Goal: Browse casually

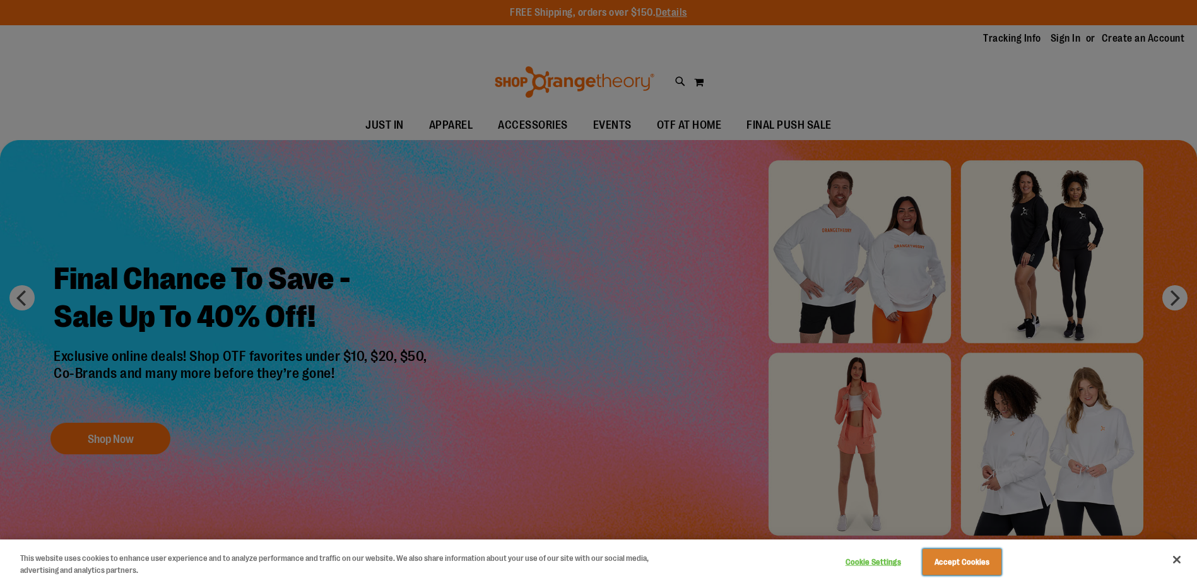
click at [962, 558] on button "Accept Cookies" at bounding box center [961, 562] width 79 height 26
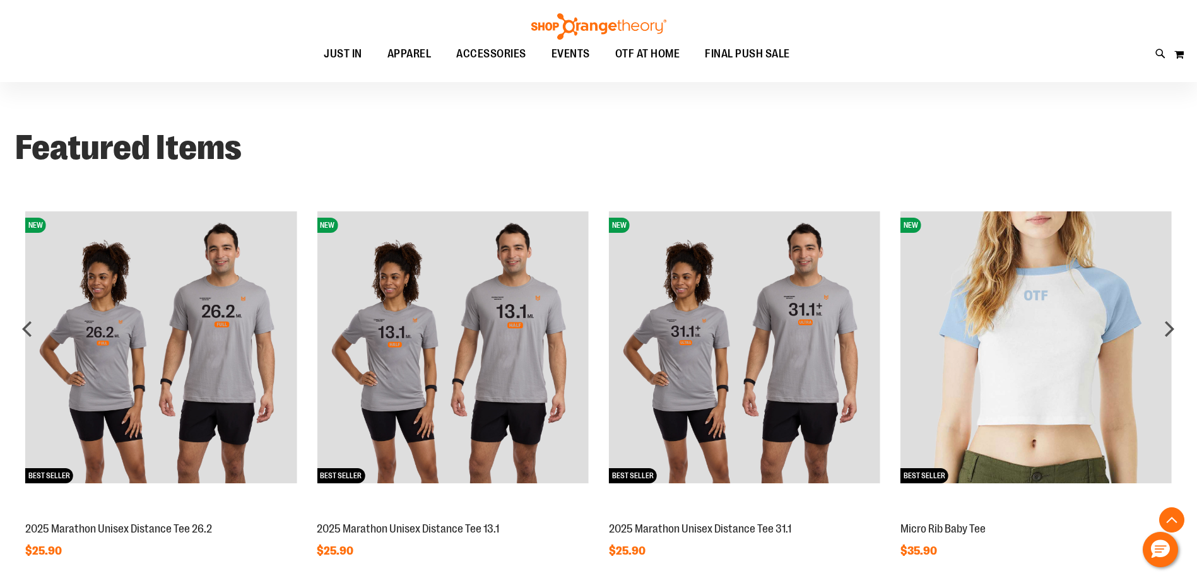
scroll to position [936, 0]
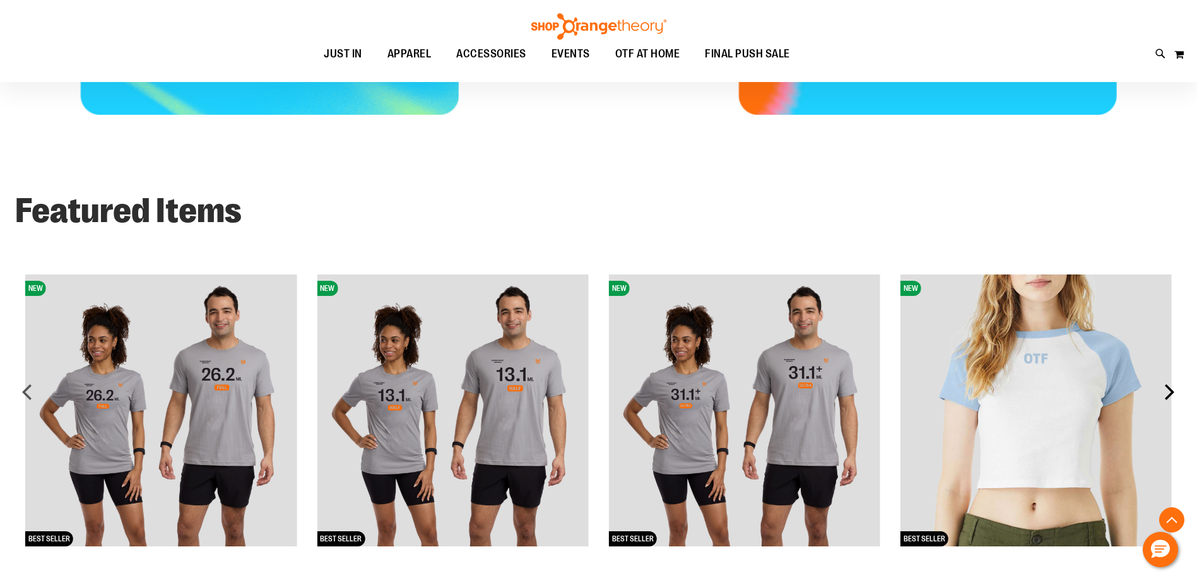
click at [1171, 390] on div "next" at bounding box center [1168, 391] width 25 height 25
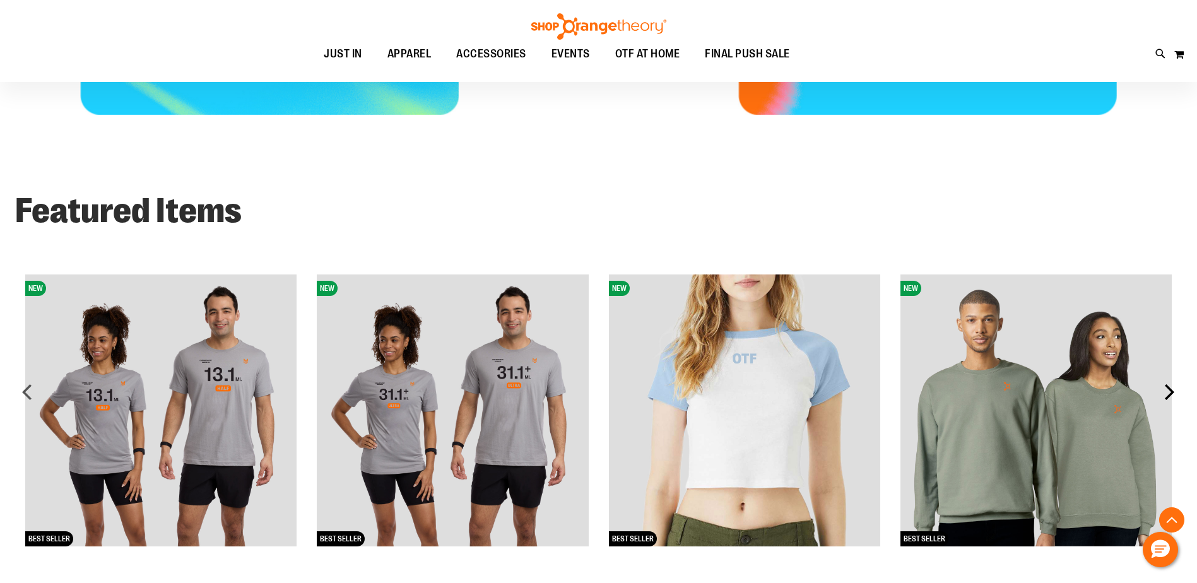
click at [1171, 391] on div "next" at bounding box center [1168, 391] width 25 height 25
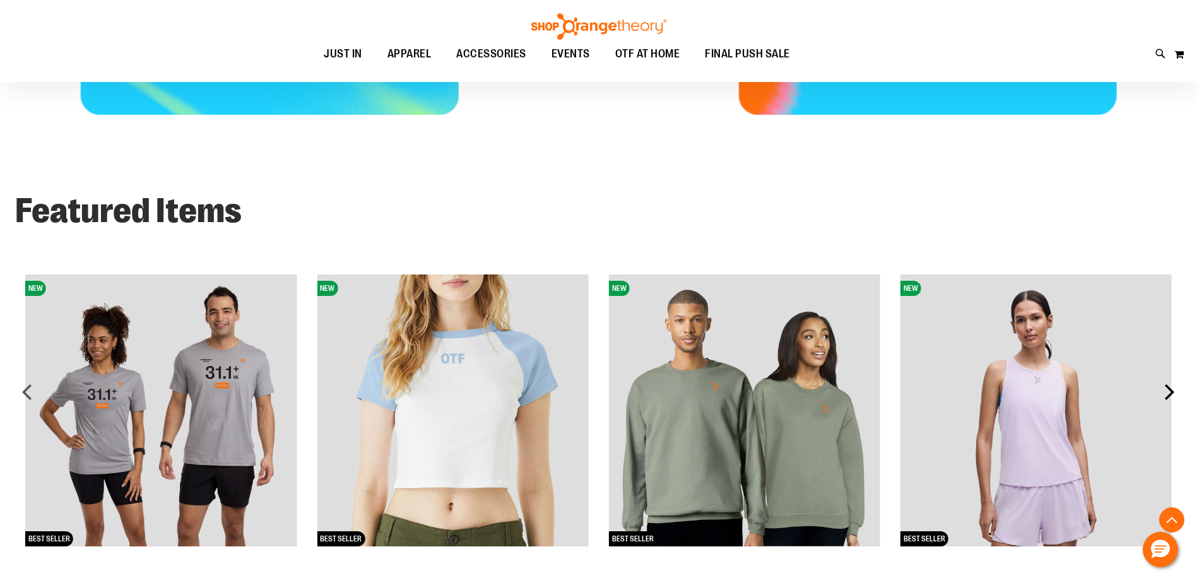
click at [1171, 391] on div "next" at bounding box center [1168, 391] width 25 height 25
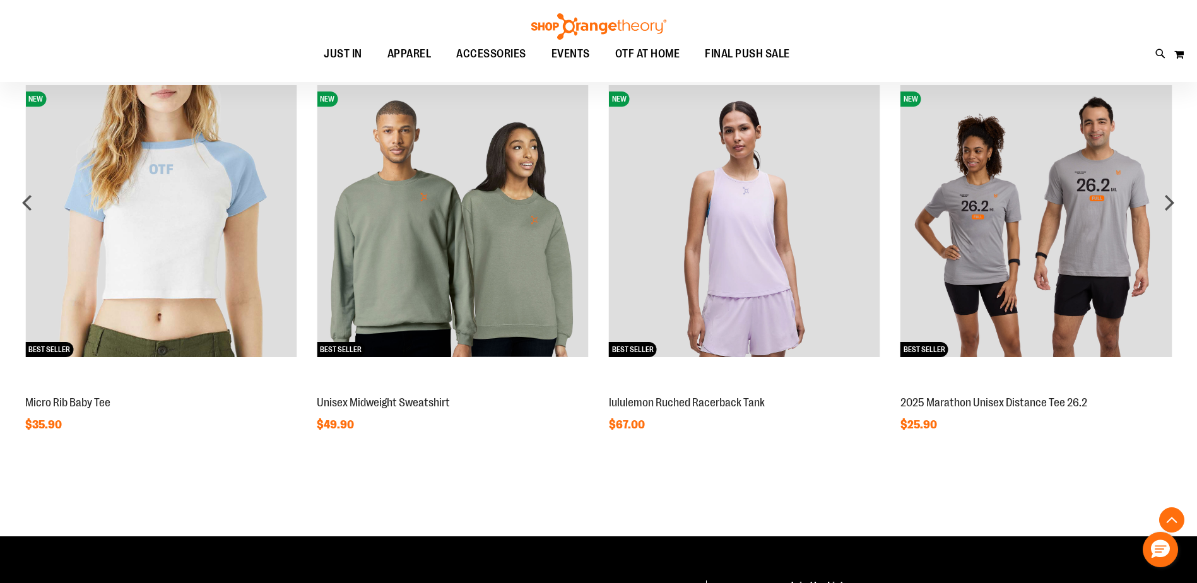
scroll to position [1062, 0]
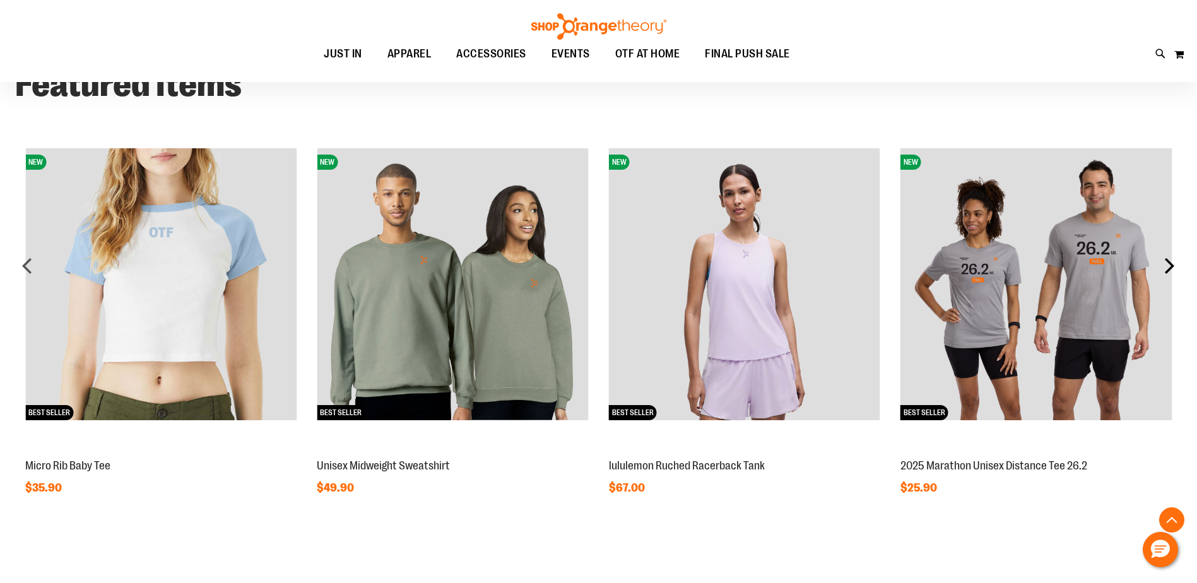
click at [1170, 264] on div "next" at bounding box center [1168, 265] width 25 height 25
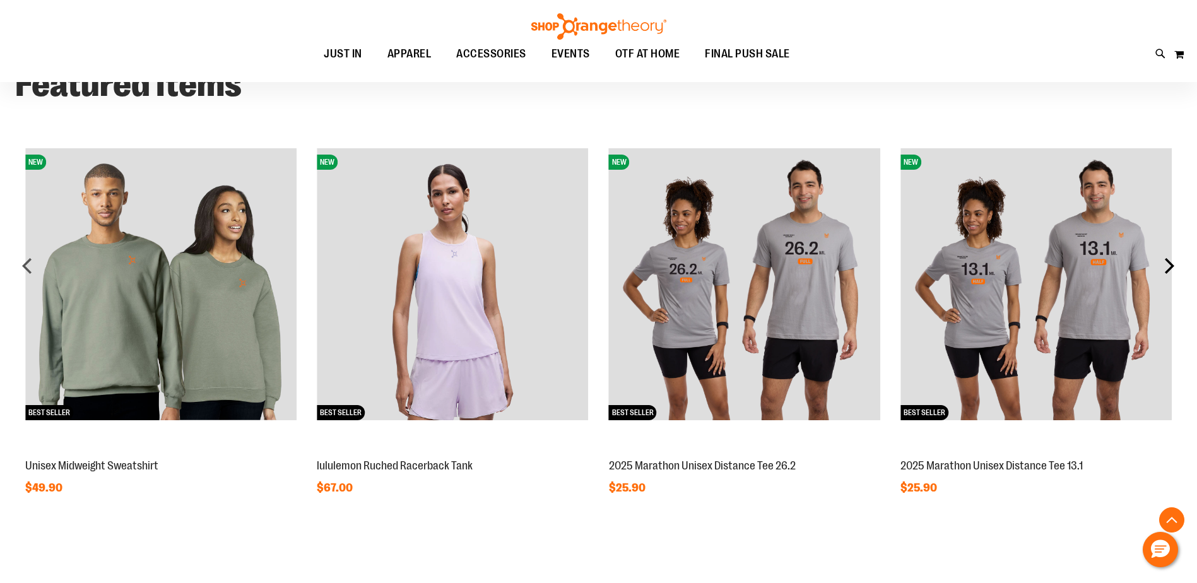
click at [1170, 264] on div "next" at bounding box center [1168, 265] width 25 height 25
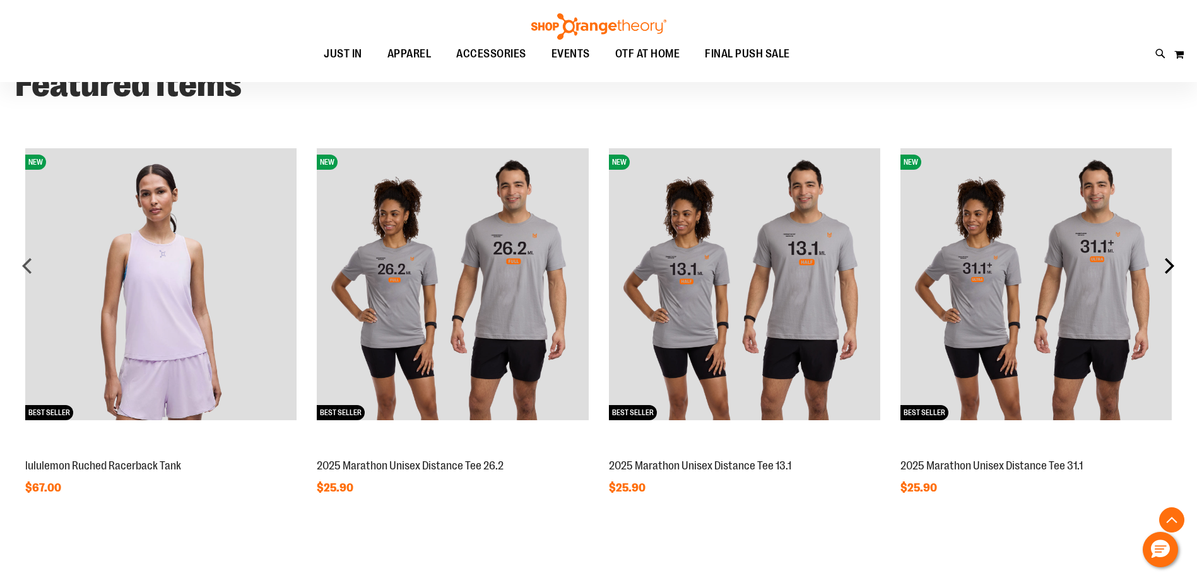
click at [1170, 264] on div "next" at bounding box center [1168, 265] width 25 height 25
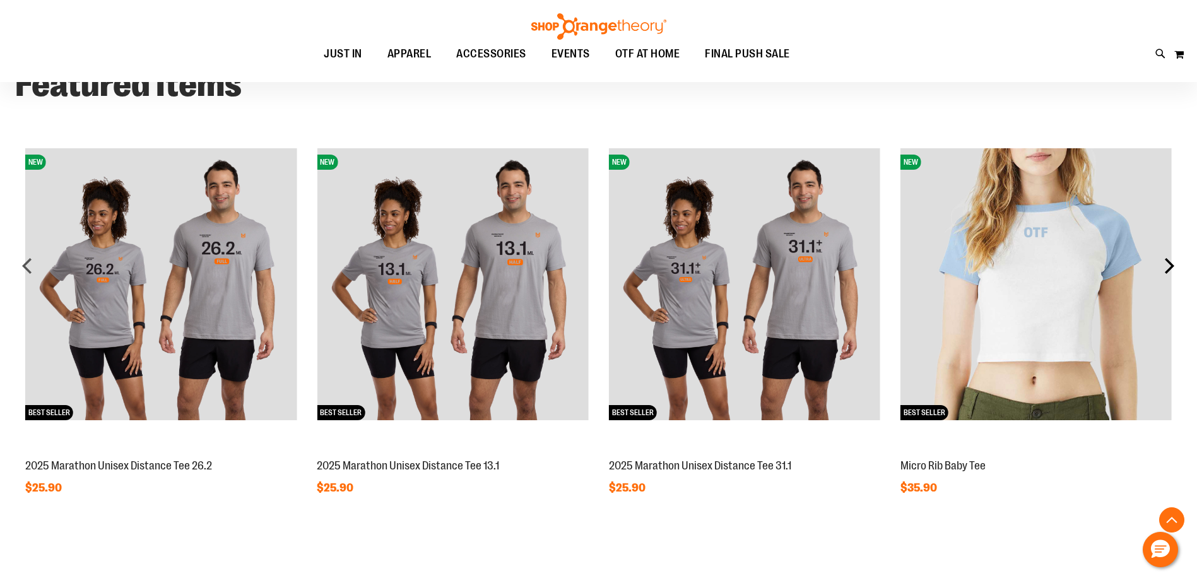
click at [1170, 264] on div "next" at bounding box center [1168, 265] width 25 height 25
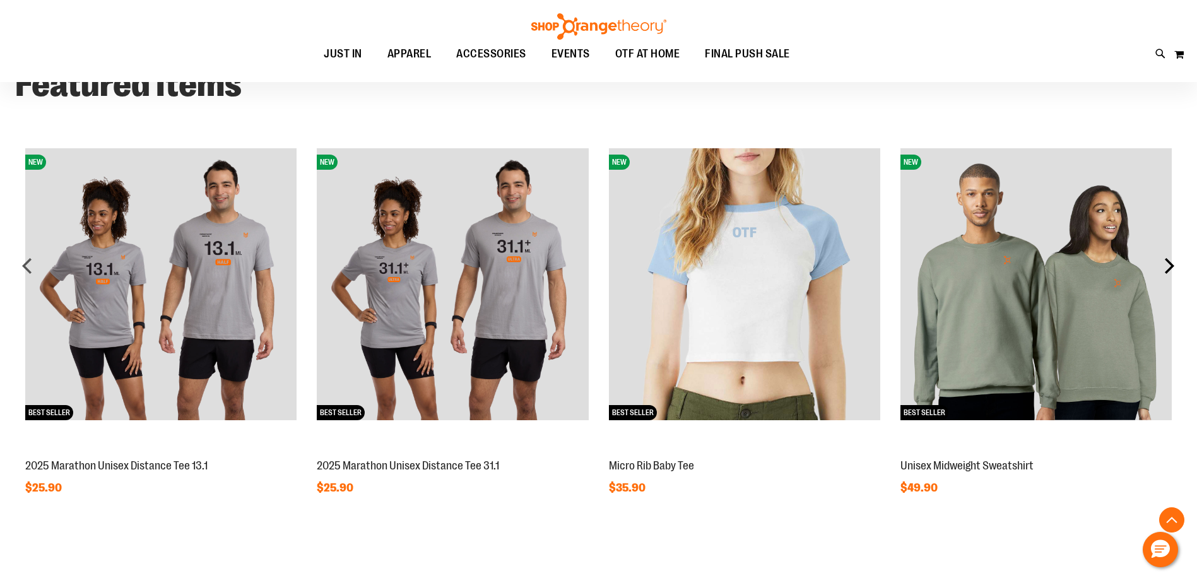
click at [1170, 264] on div "next" at bounding box center [1168, 265] width 25 height 25
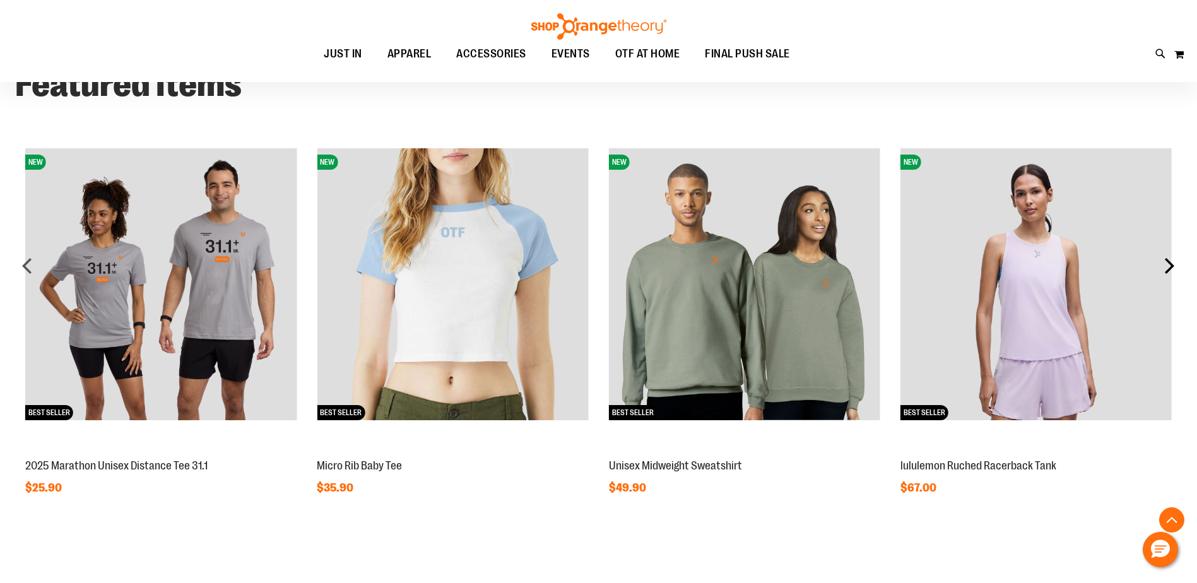
click at [1170, 264] on div "next" at bounding box center [1168, 265] width 25 height 25
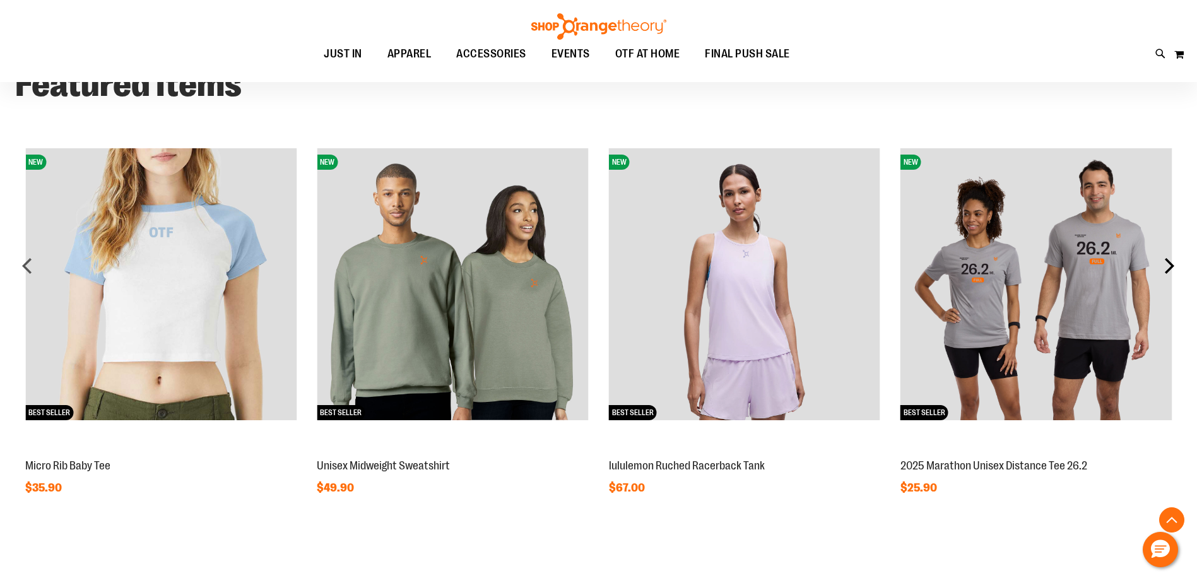
click at [1170, 264] on div "next" at bounding box center [1168, 265] width 25 height 25
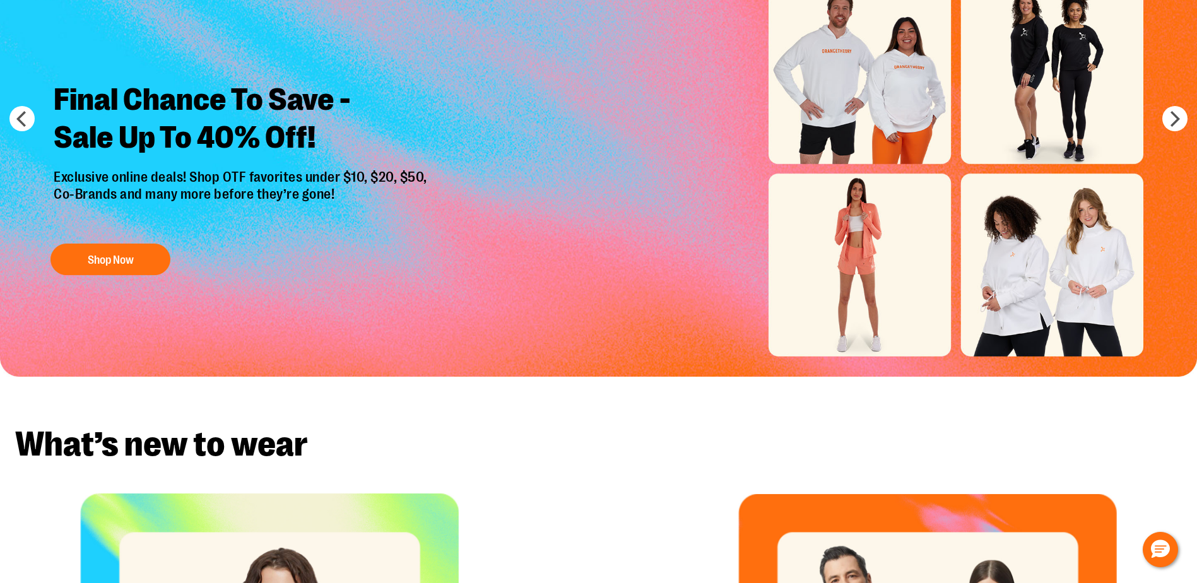
scroll to position [0, 0]
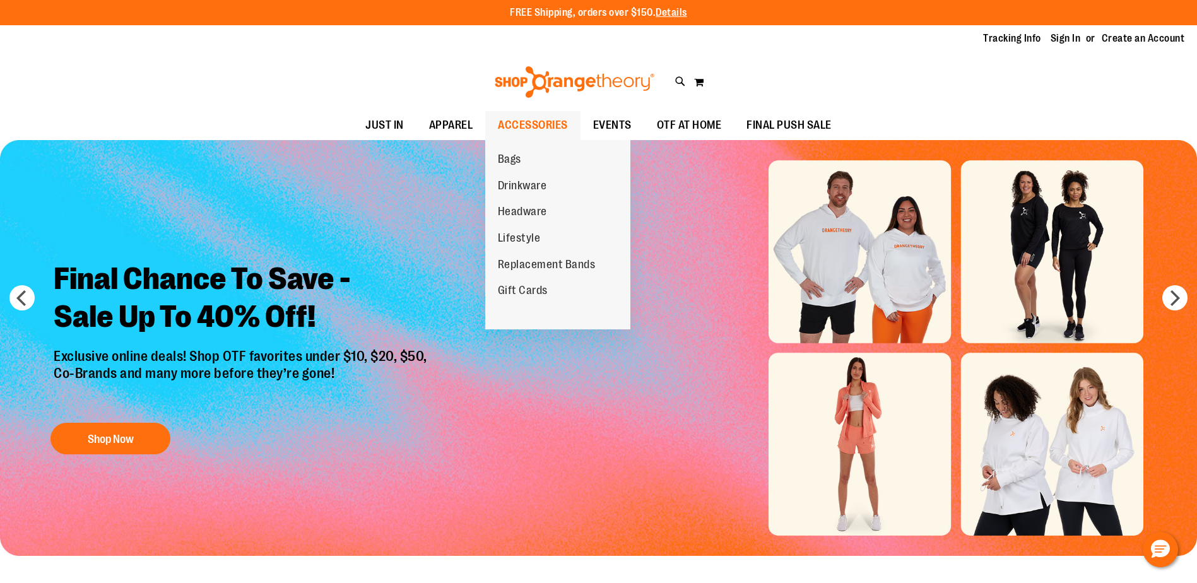
click at [530, 119] on span "ACCESSORIES" at bounding box center [533, 125] width 70 height 28
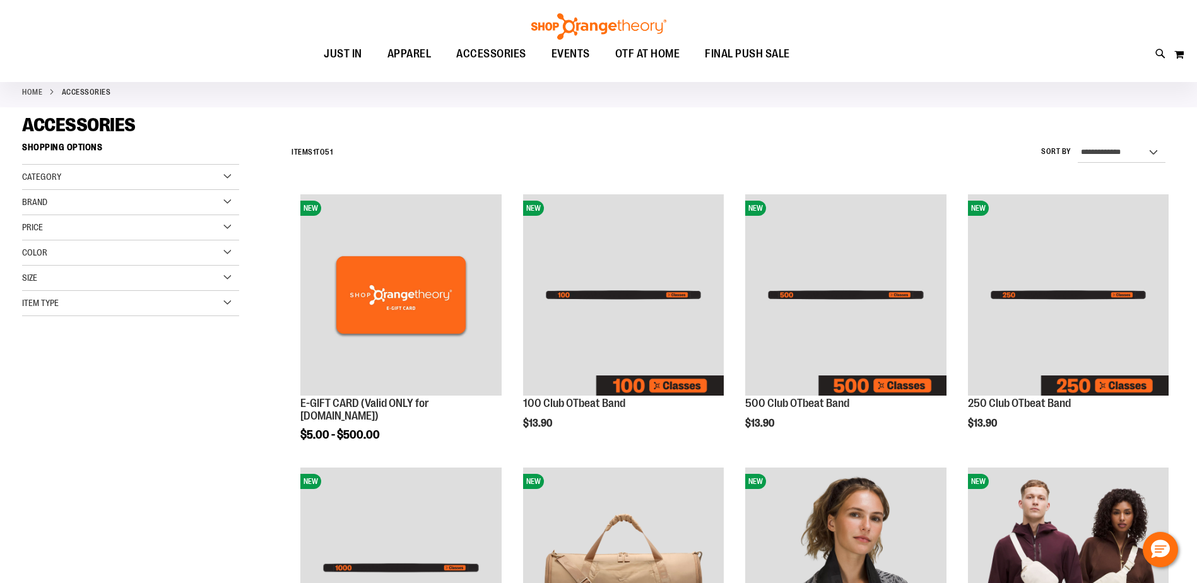
scroll to position [126, 0]
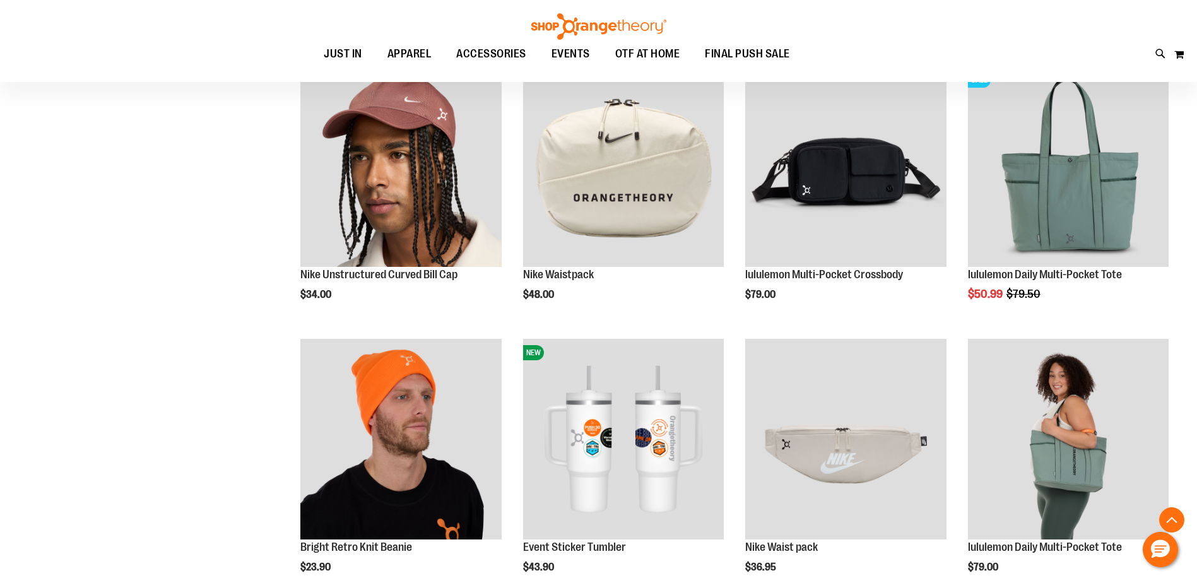
scroll to position [1135, 0]
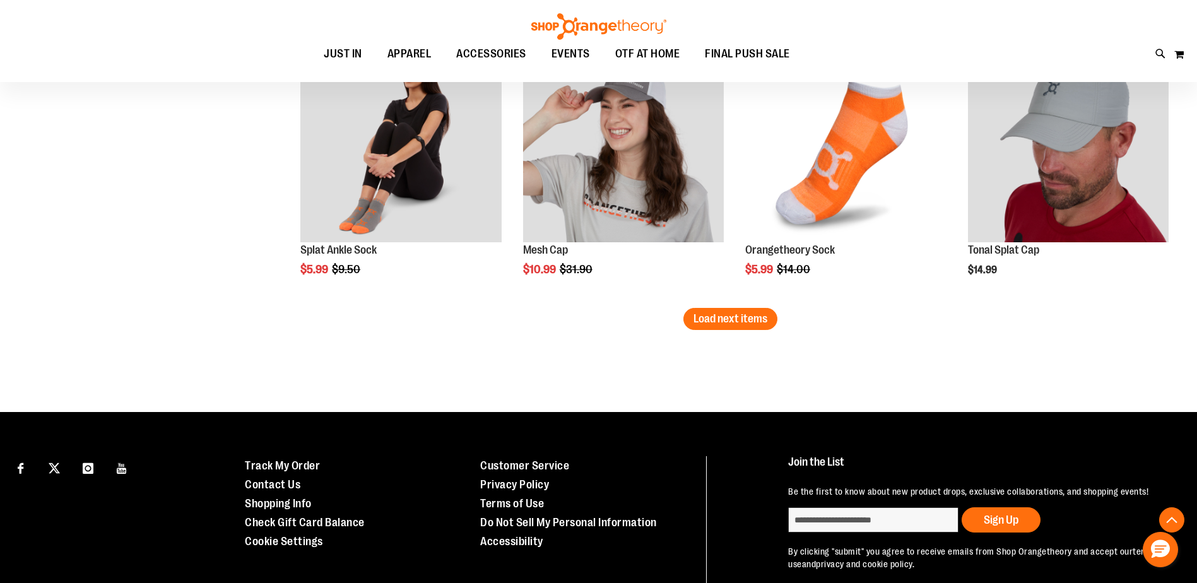
scroll to position [2460, 0]
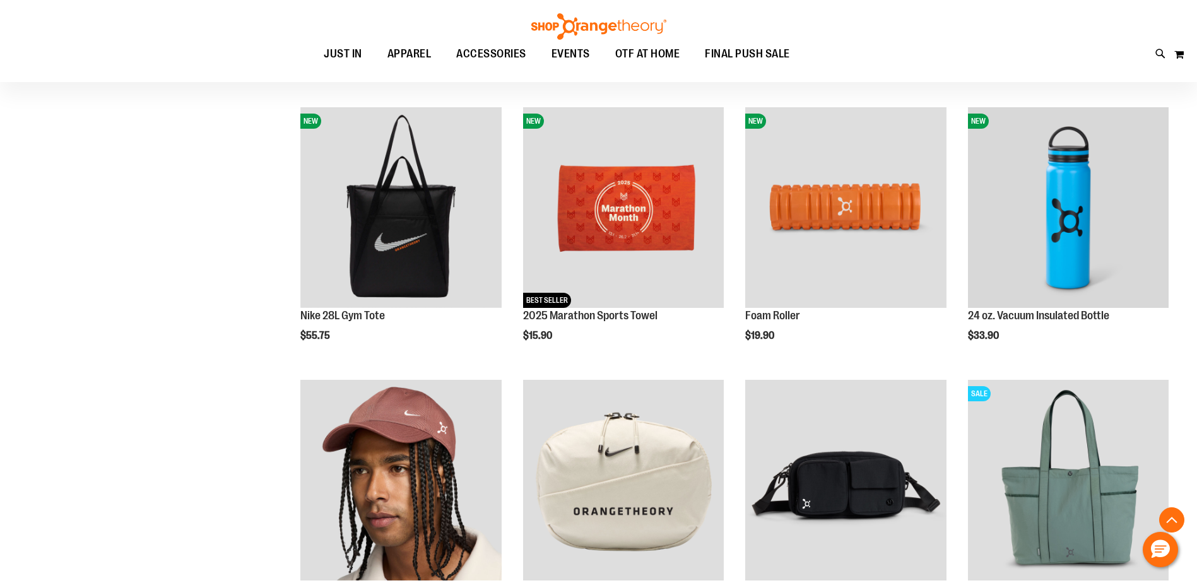
scroll to position [191, 0]
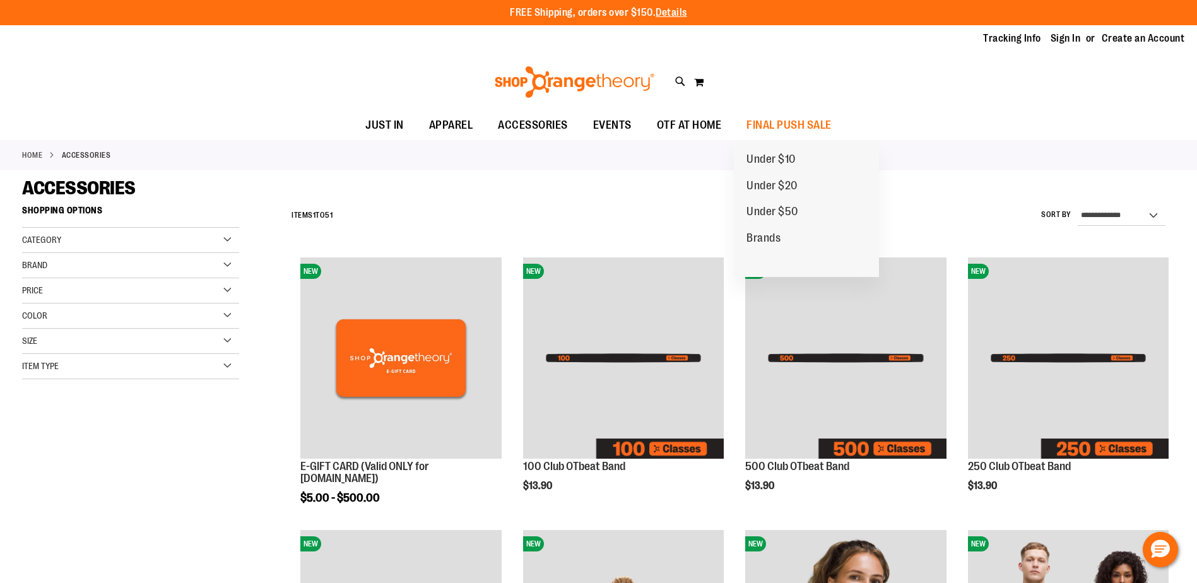
click at [776, 151] on link "Under $10" at bounding box center [771, 159] width 74 height 26
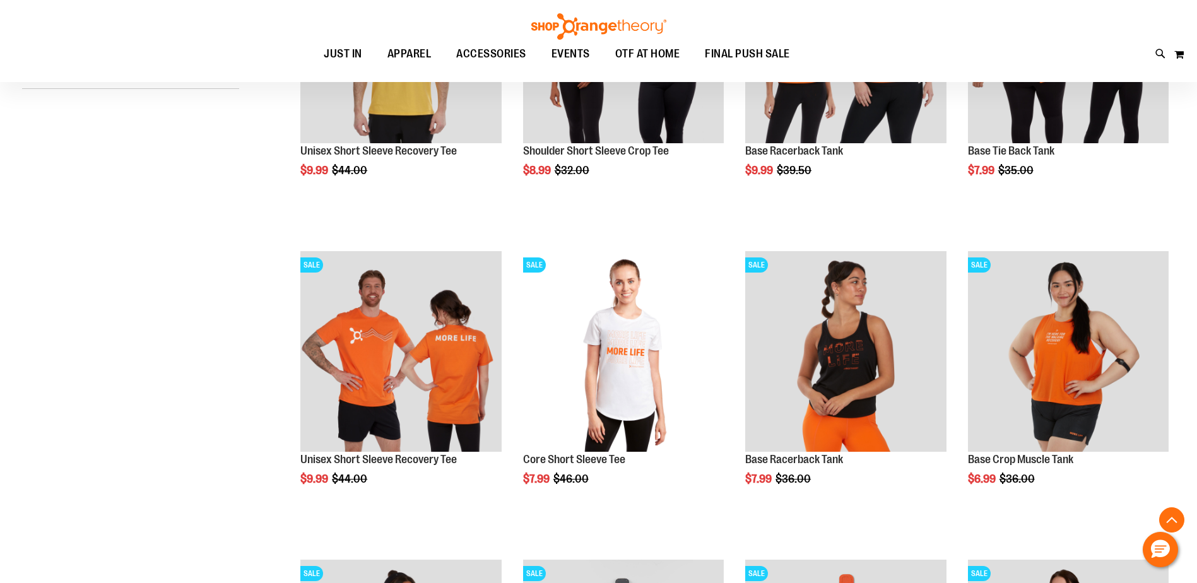
scroll to position [441, 0]
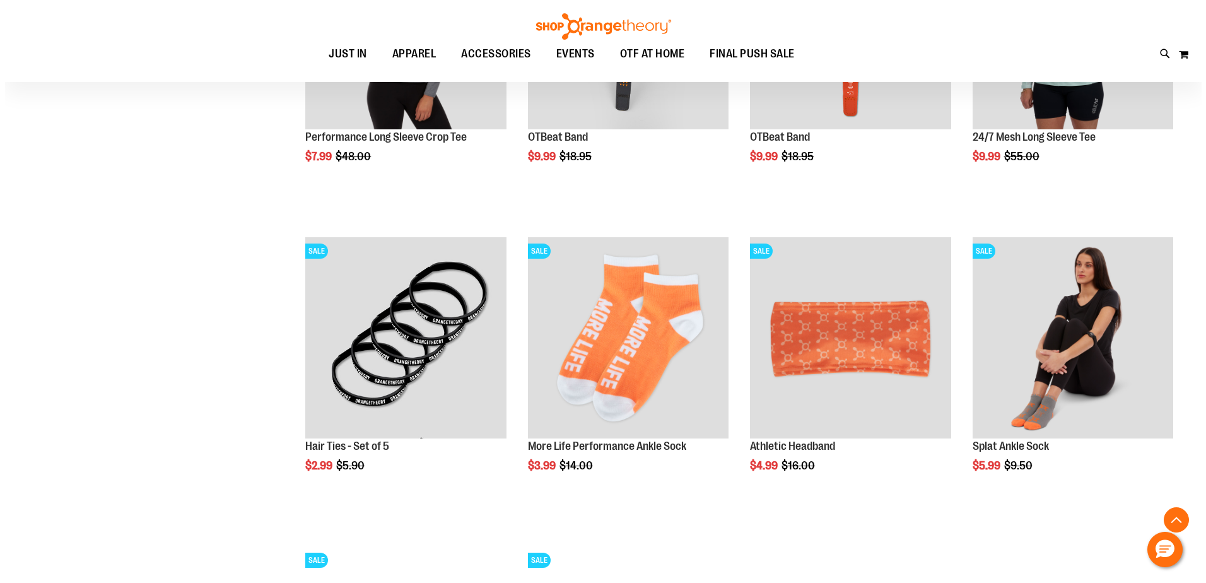
scroll to position [1261, 0]
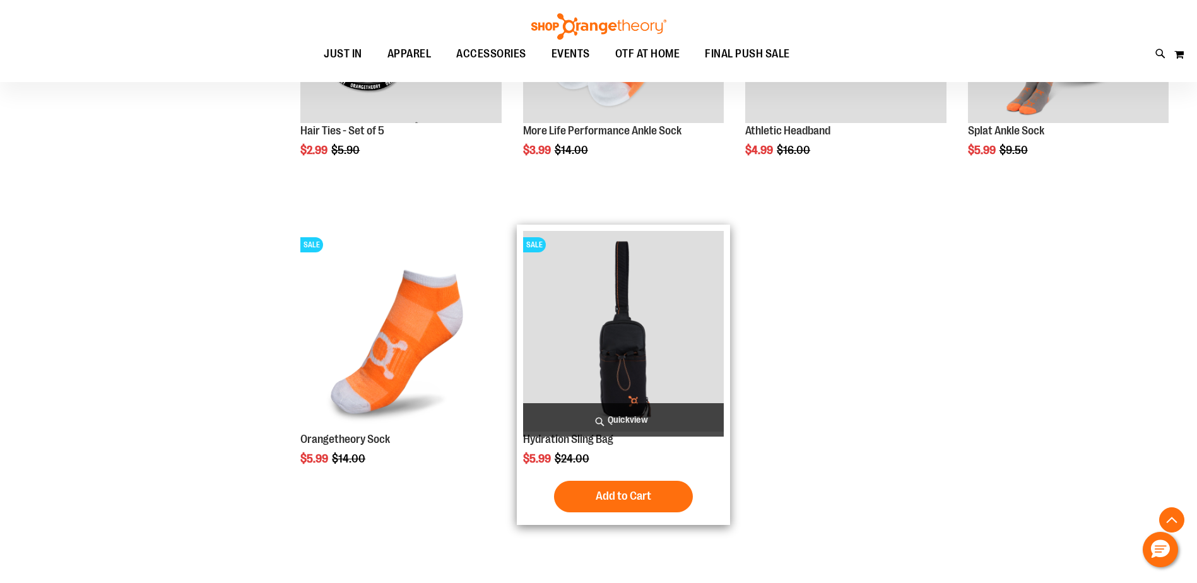
click at [600, 420] on span "Quickview" at bounding box center [623, 419] width 201 height 33
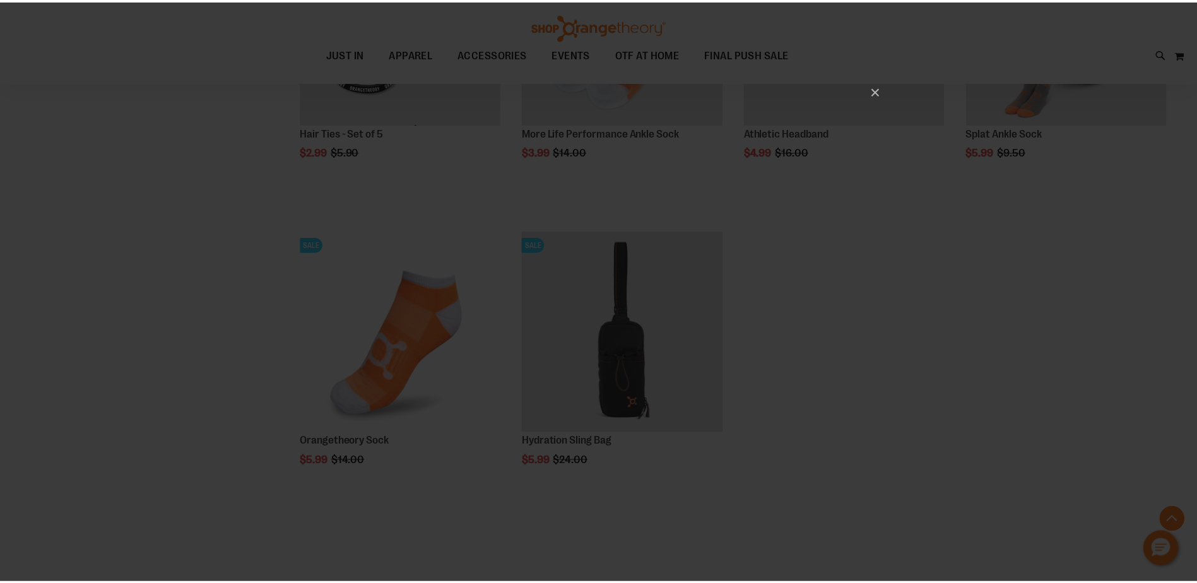
scroll to position [0, 0]
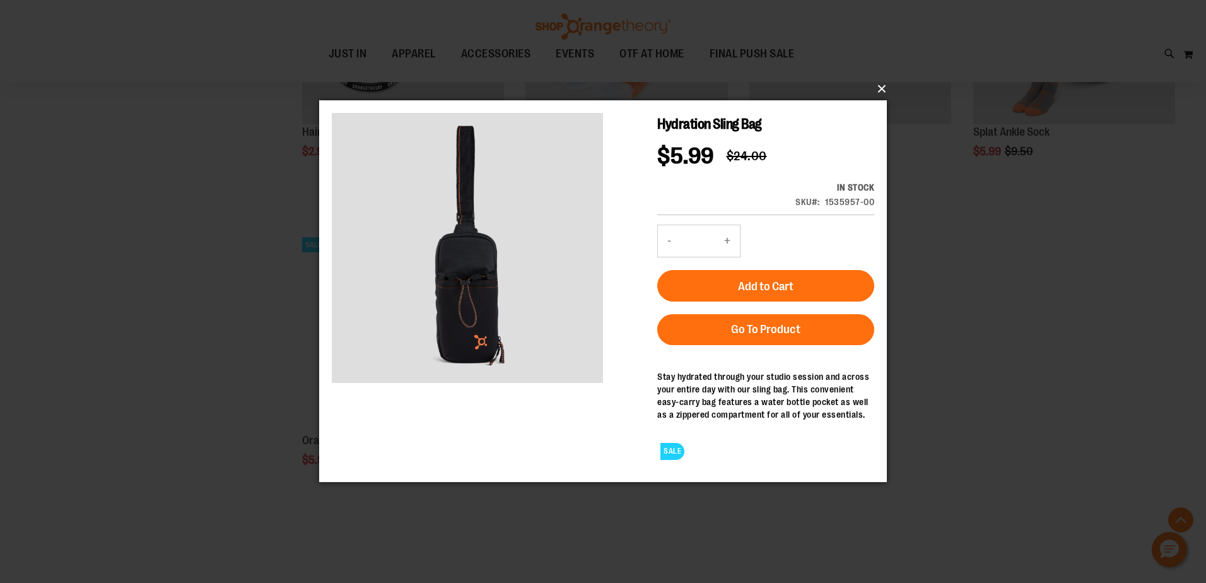
click at [883, 79] on button "×" at bounding box center [607, 89] width 568 height 28
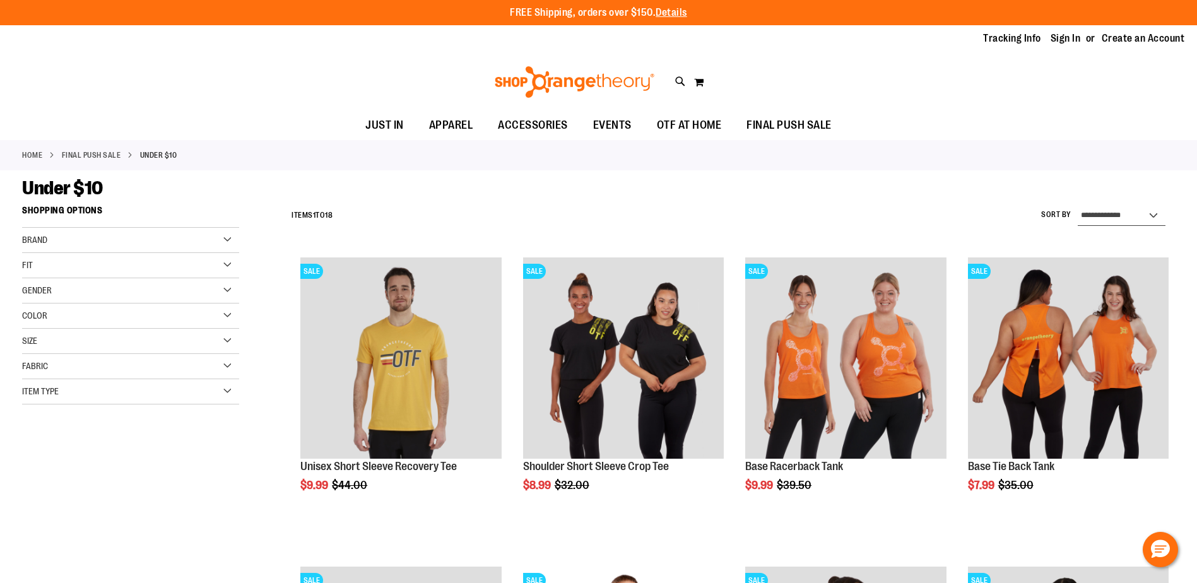
click at [1115, 211] on select "**********" at bounding box center [1122, 216] width 88 height 20
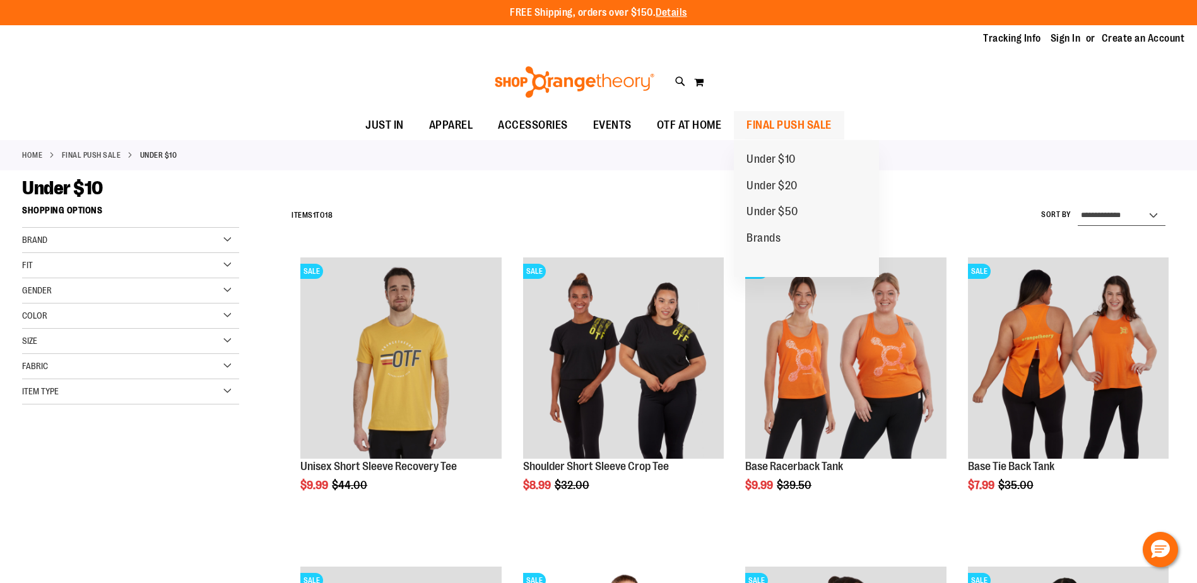
click at [761, 115] on span "FINAL PUSH SALE" at bounding box center [788, 125] width 85 height 28
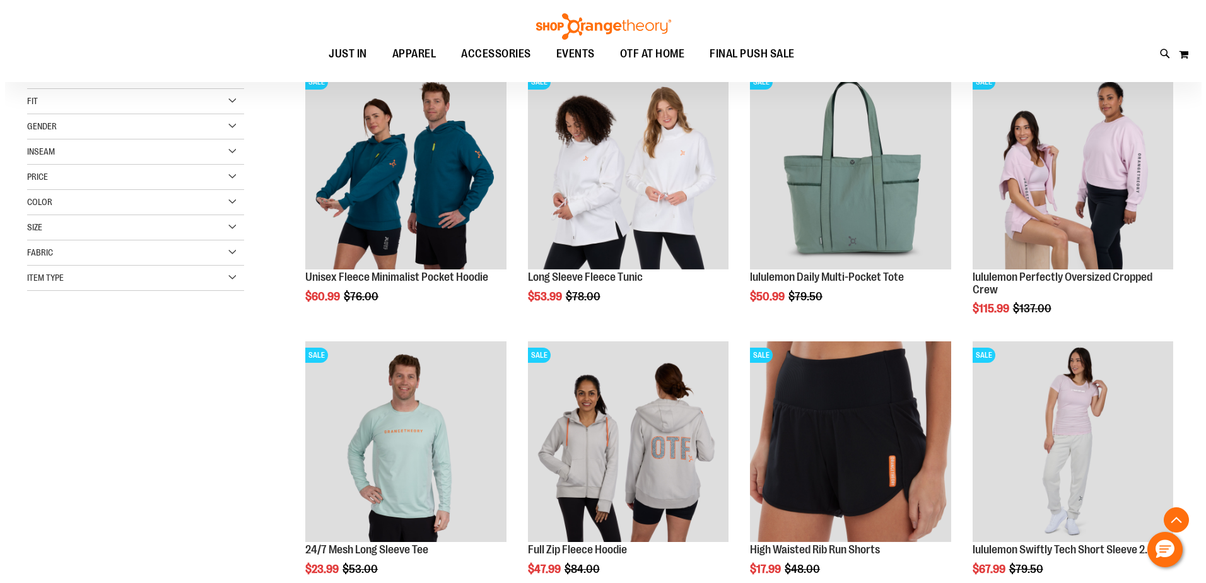
scroll to position [315, 0]
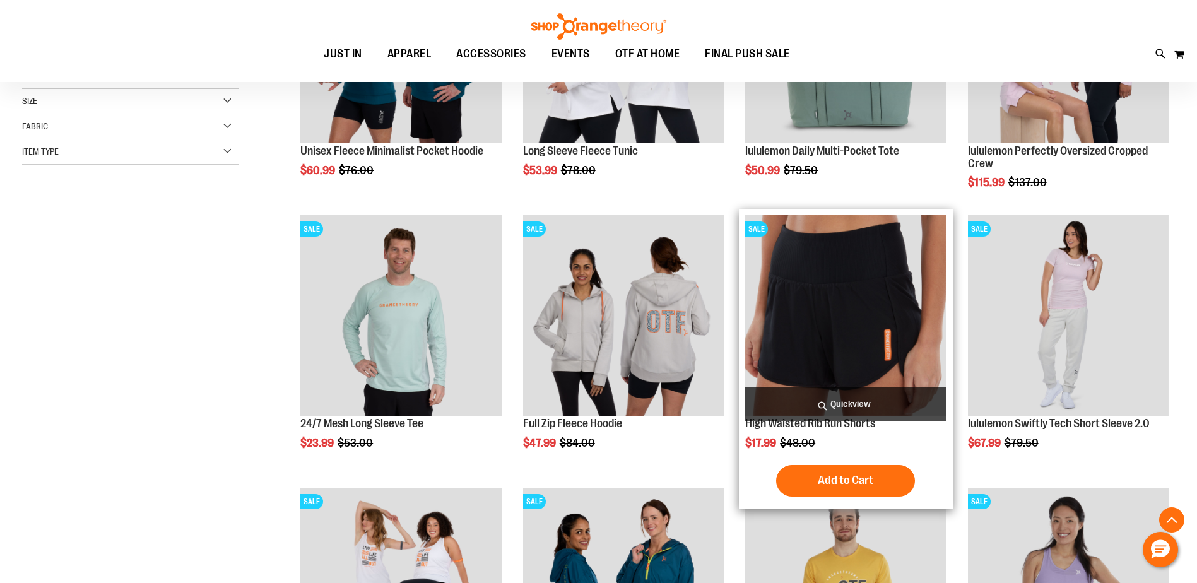
click at [785, 410] on span "Quickview" at bounding box center [845, 403] width 201 height 33
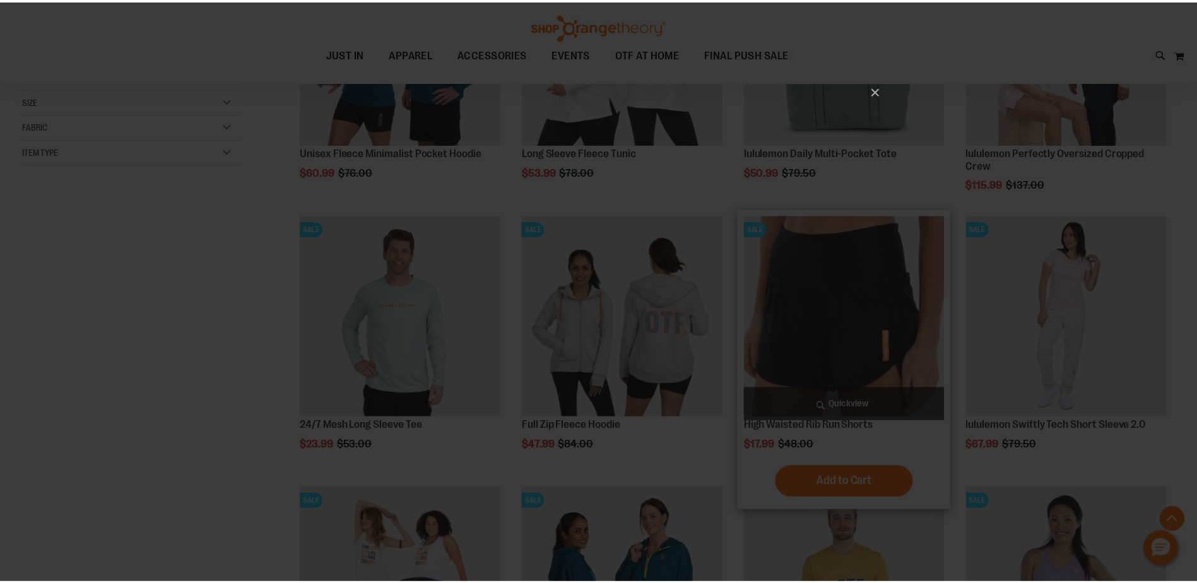
scroll to position [0, 0]
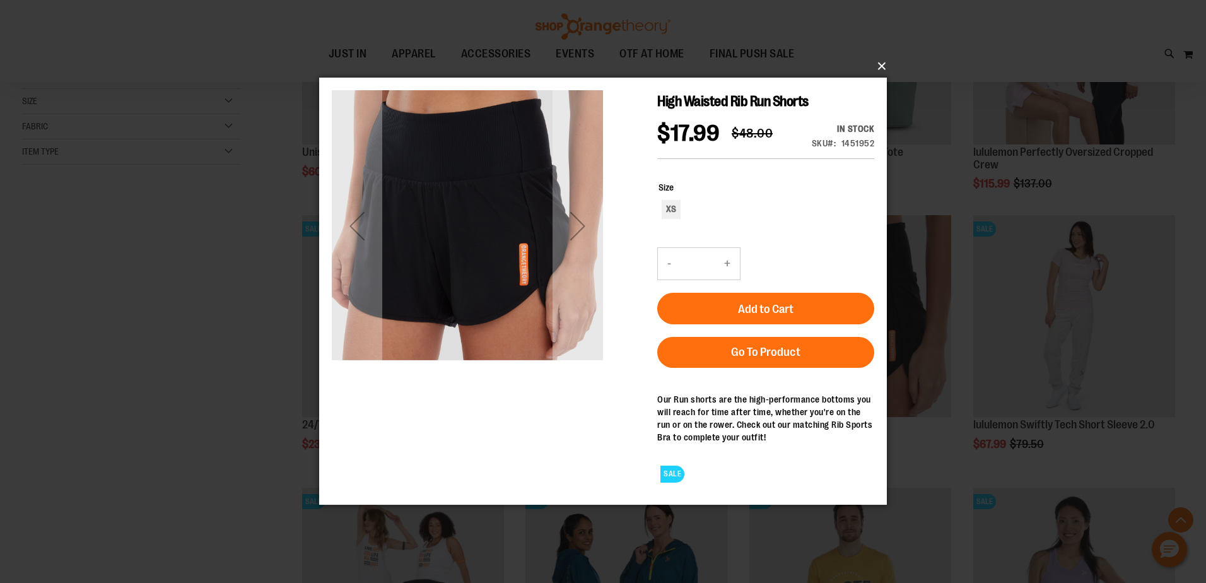
click at [888, 59] on button "×" at bounding box center [607, 66] width 568 height 28
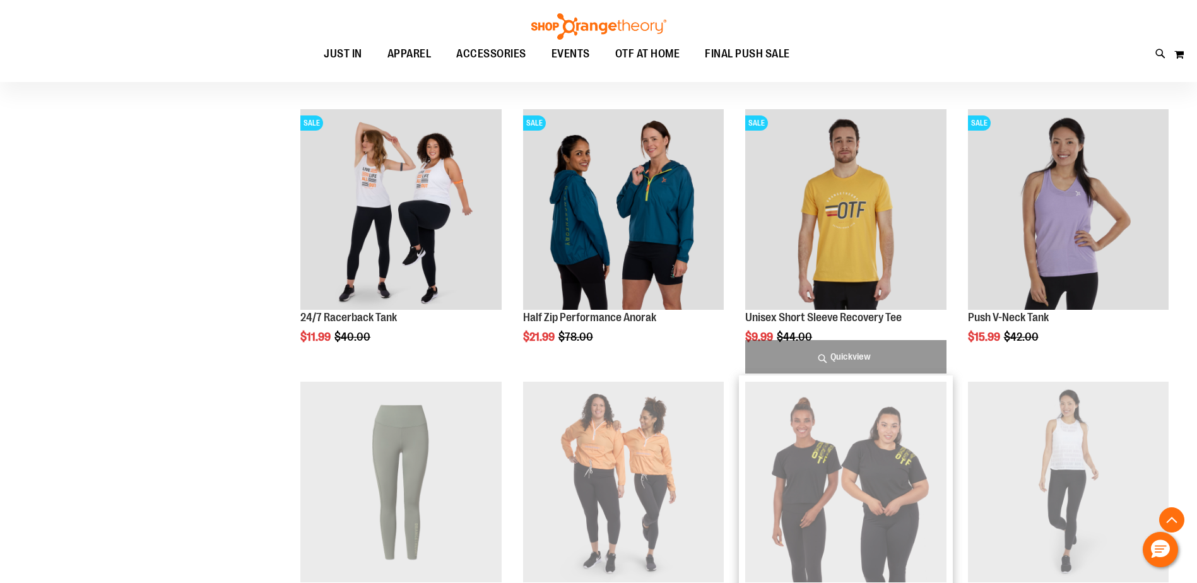
scroll to position [756, 0]
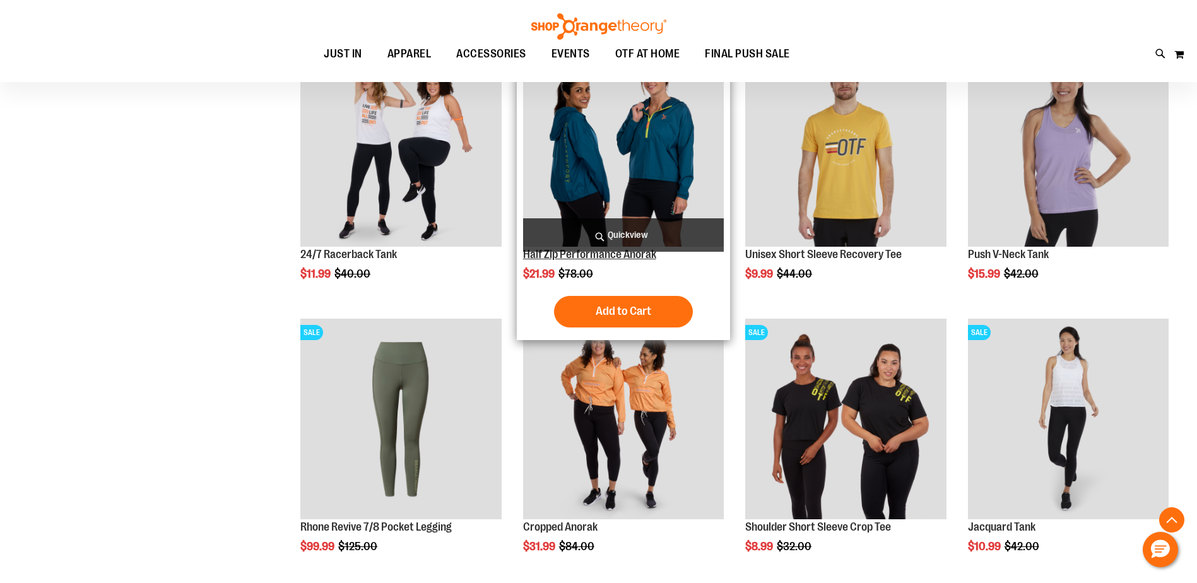
click at [599, 253] on link "Half Zip Performance Anorak" at bounding box center [589, 254] width 133 height 13
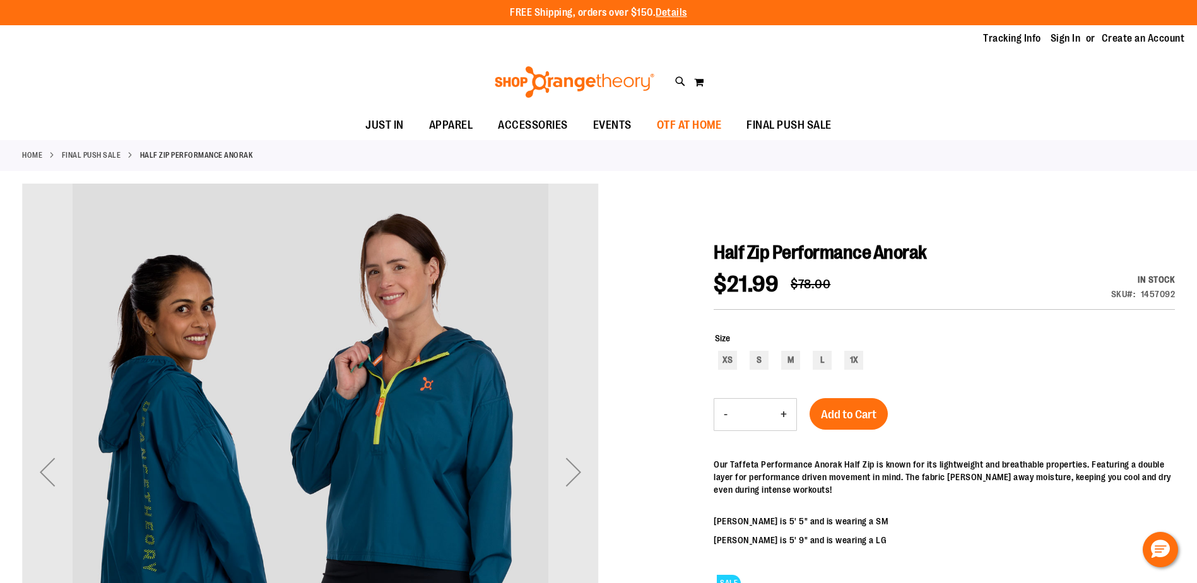
click at [684, 117] on span "OTF AT HOME" at bounding box center [689, 125] width 65 height 28
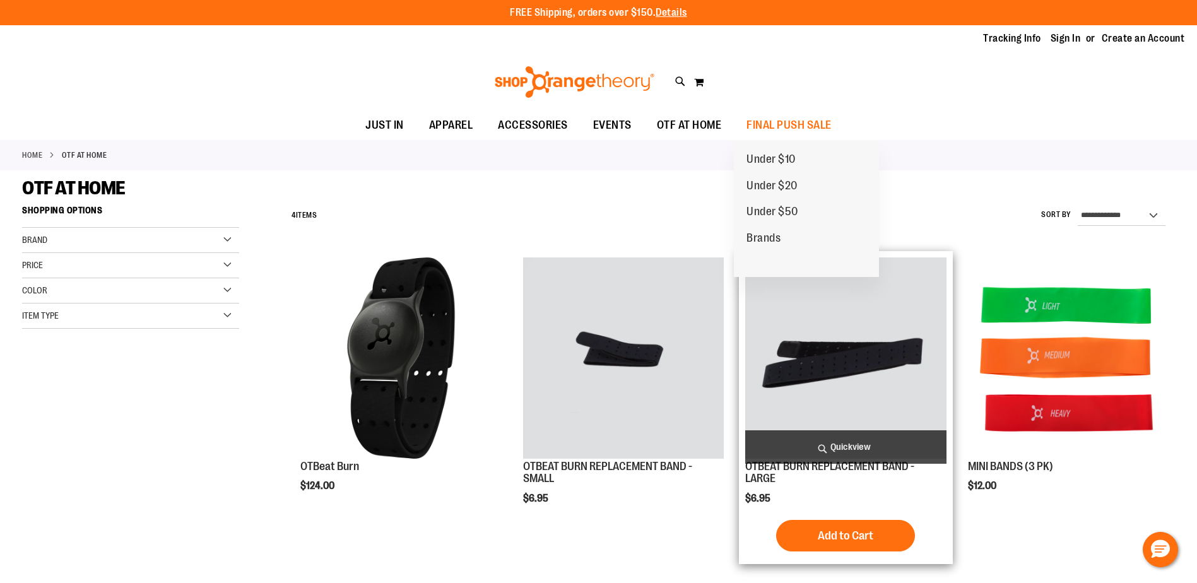
scroll to position [271, 0]
